Goal: Check status

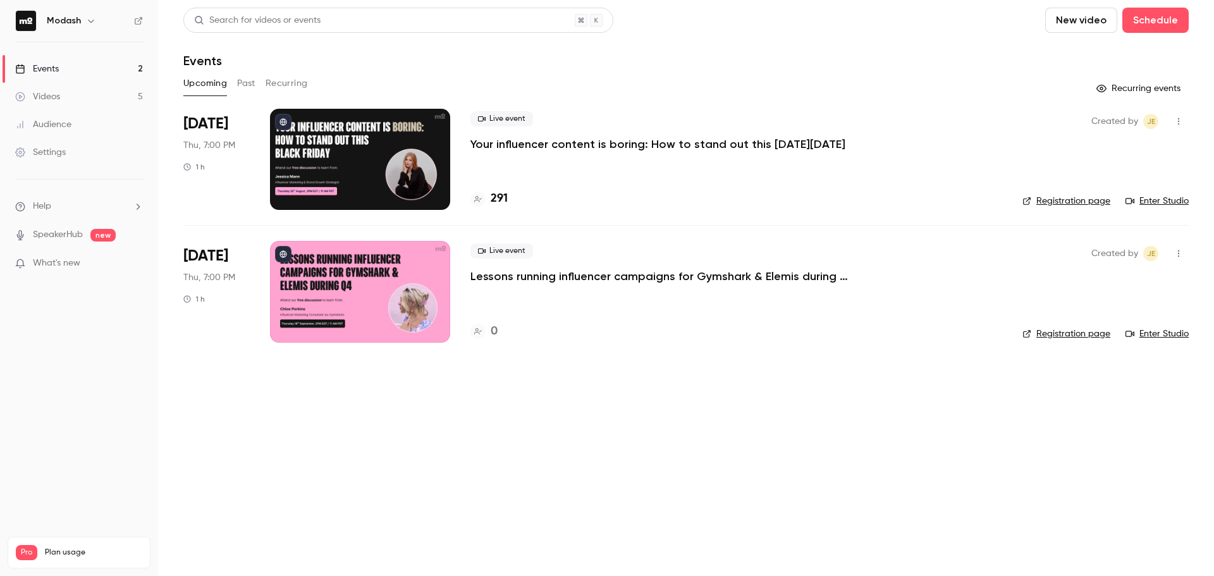
click at [616, 152] on div "Live event Your influencer content is boring: How to stand out this [DATE][DATE…" at bounding box center [736, 159] width 532 height 101
click at [614, 143] on p "Your influencer content is boring: How to stand out this [DATE][DATE]" at bounding box center [657, 144] width 375 height 15
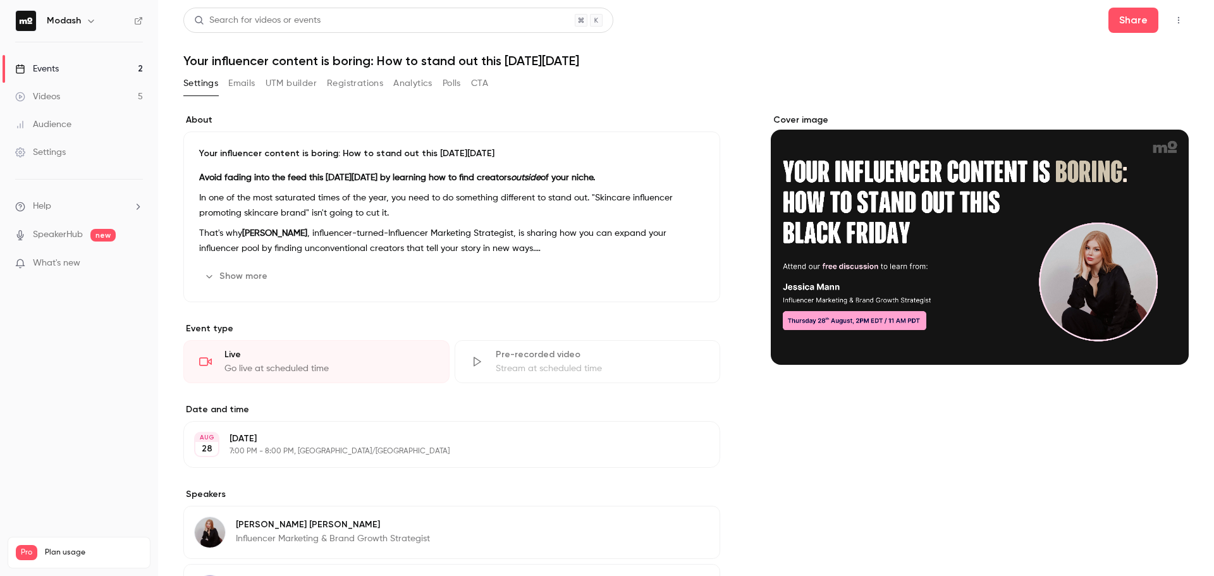
click at [332, 83] on button "Registrations" at bounding box center [355, 83] width 56 height 20
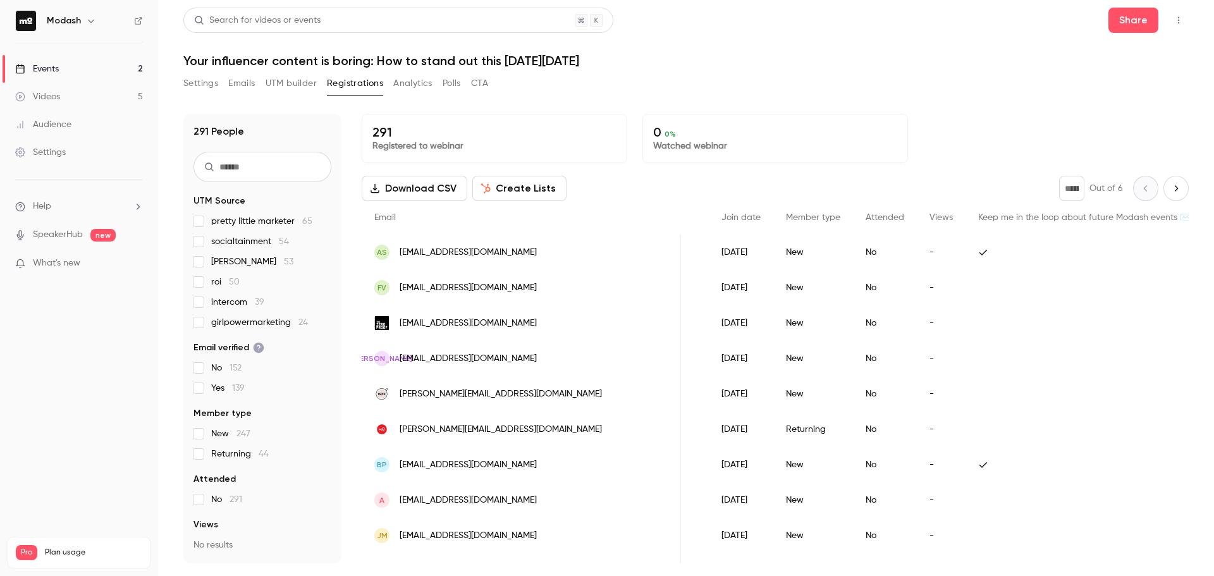
scroll to position [0, 618]
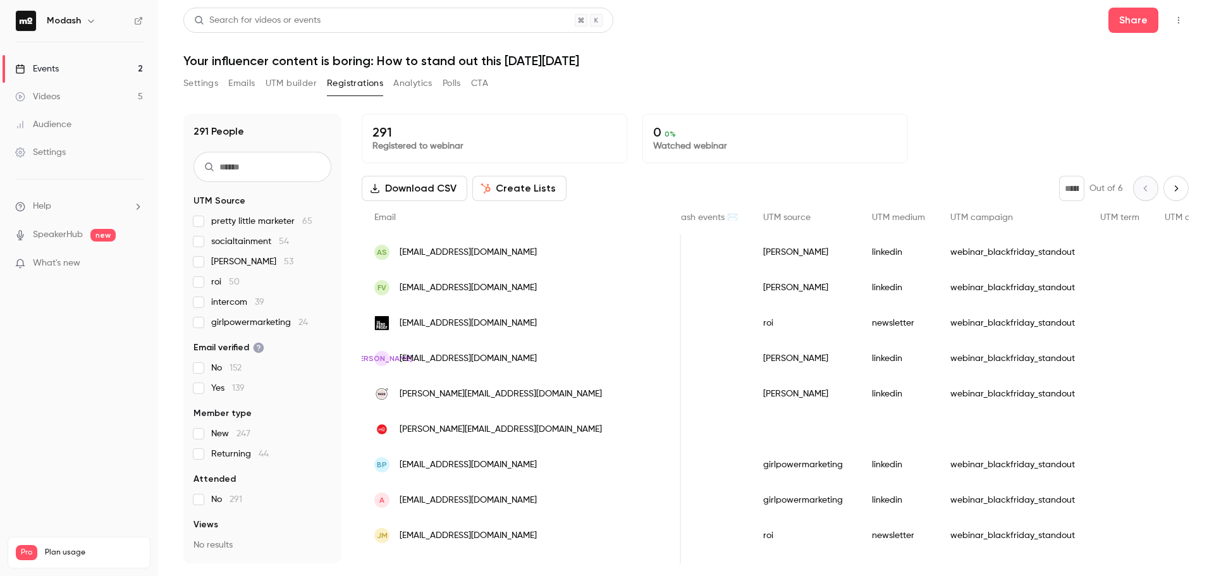
drag, startPoint x: 638, startPoint y: 252, endPoint x: 763, endPoint y: 248, distance: 124.6
